Goal: Browse casually

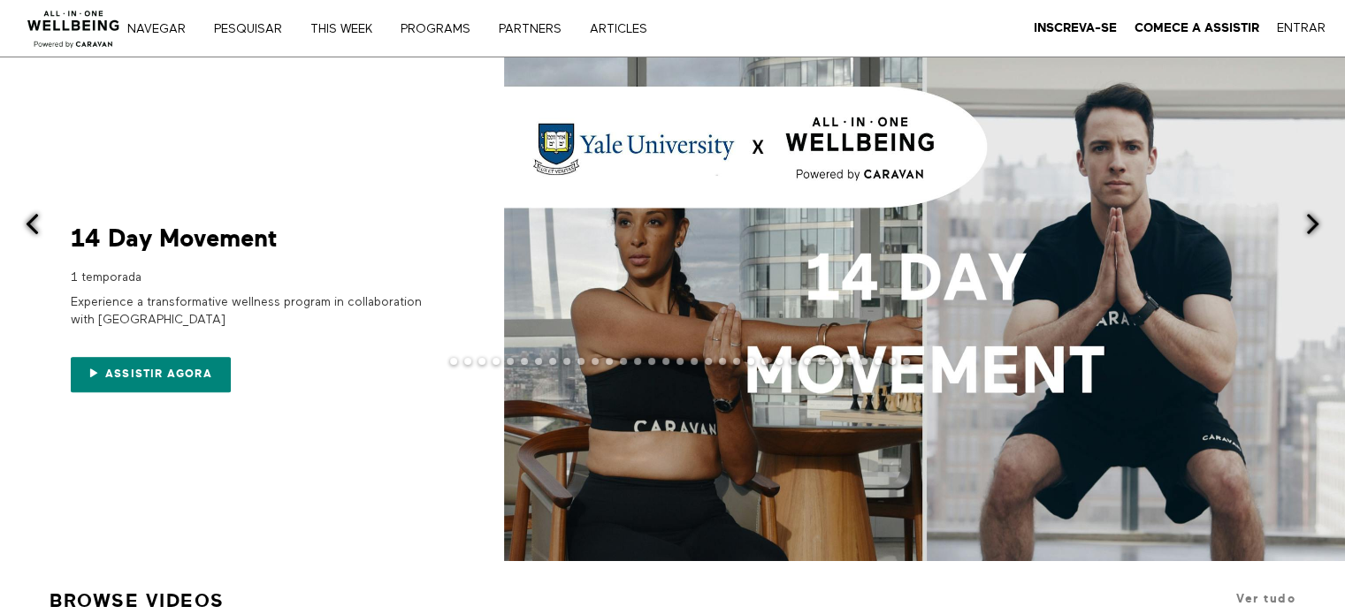
click at [1305, 225] on span at bounding box center [1312, 224] width 22 height 22
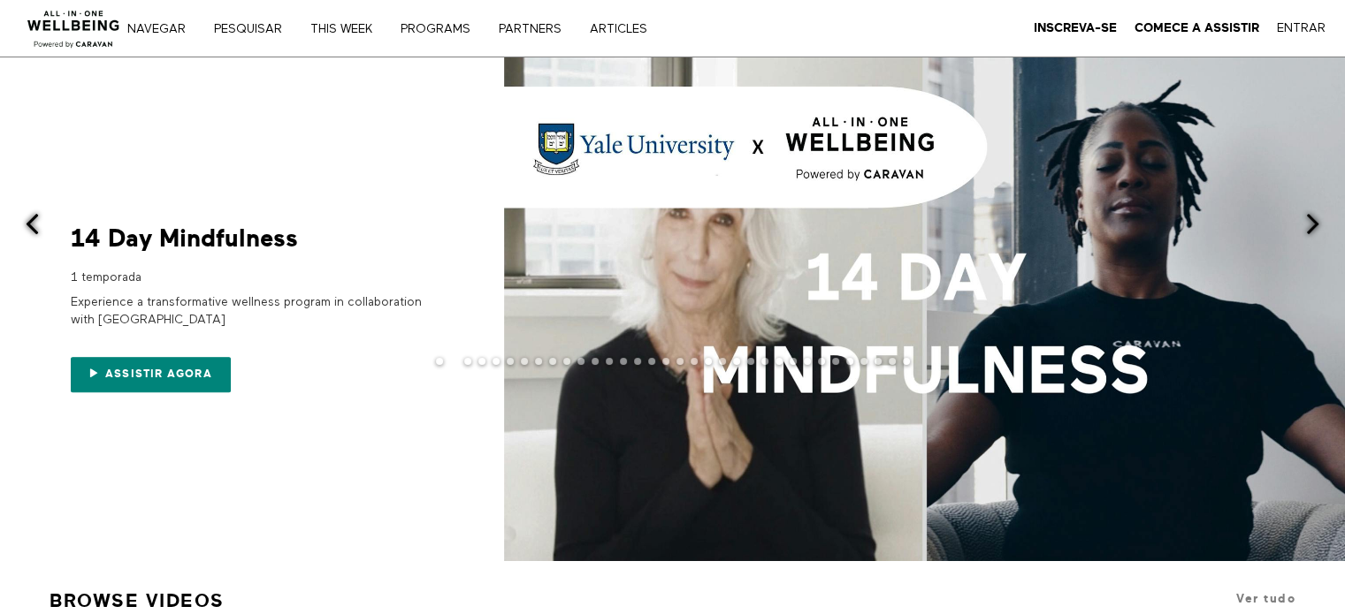
click at [1305, 225] on span at bounding box center [1312, 224] width 22 height 22
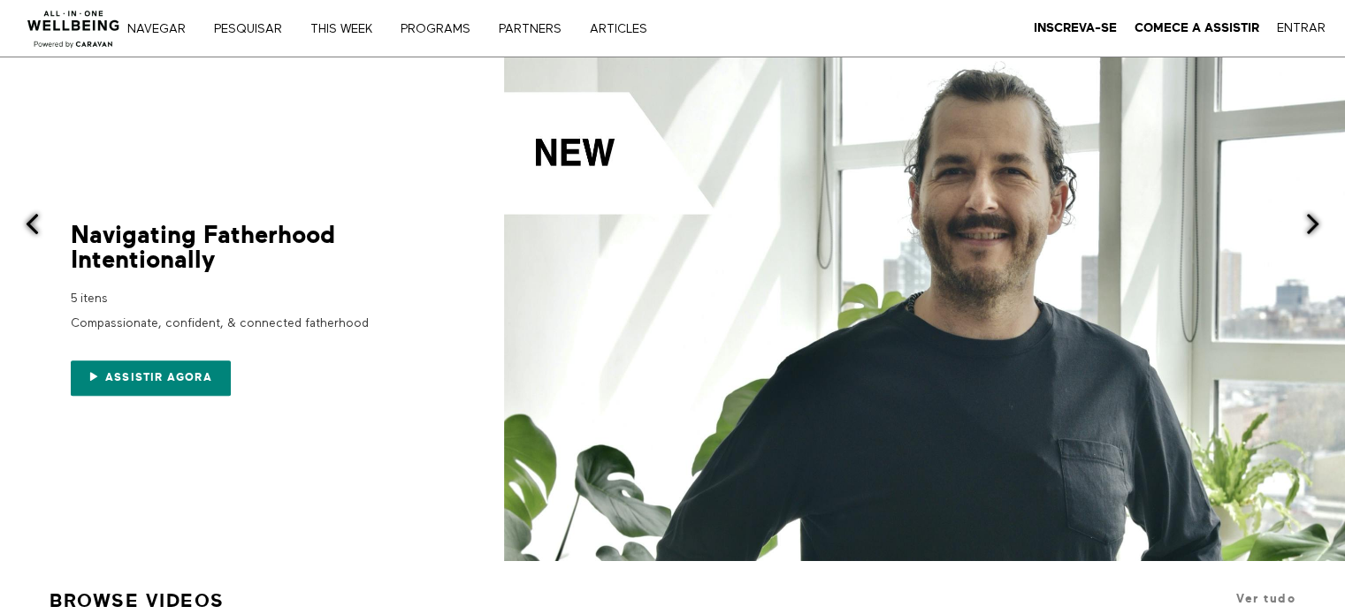
click at [51, 27] on img at bounding box center [73, 23] width 107 height 53
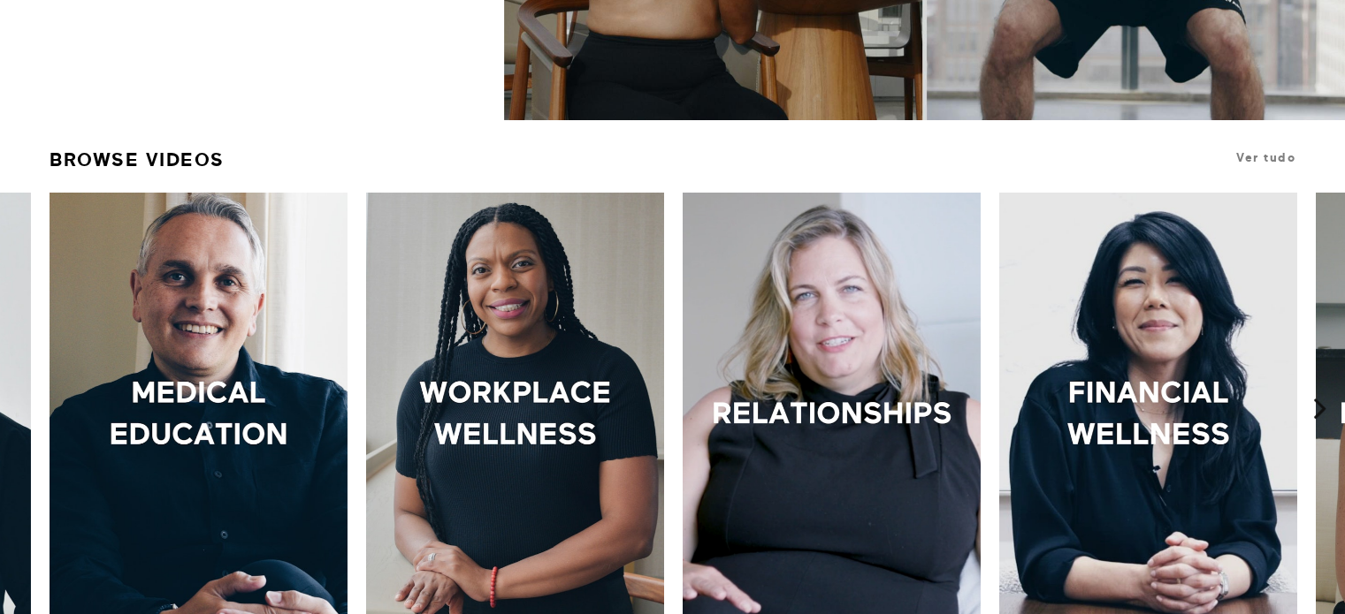
scroll to position [442, 0]
